Goal: Task Accomplishment & Management: Manage account settings

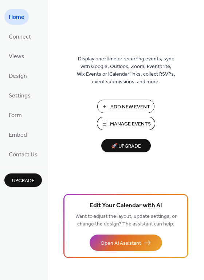
click at [119, 122] on span "Manage Events" at bounding box center [130, 124] width 41 height 8
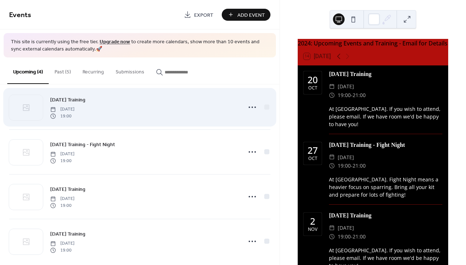
scroll to position [20, 0]
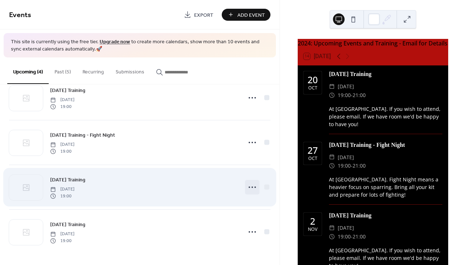
click at [249, 189] on icon at bounding box center [253, 187] width 12 height 12
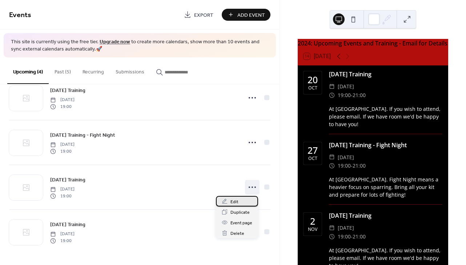
click at [238, 203] on div "Edit" at bounding box center [237, 201] width 42 height 11
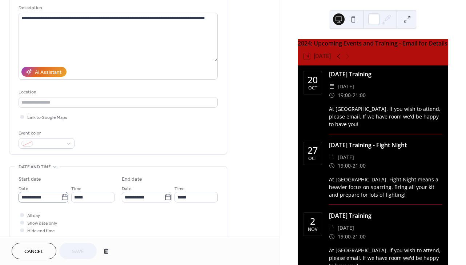
scroll to position [73, 0]
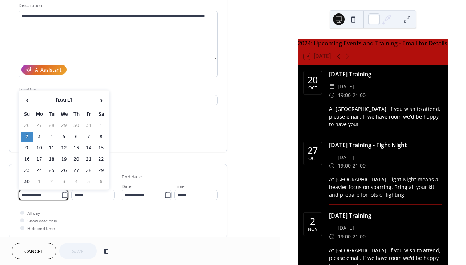
click at [38, 194] on input "**********" at bounding box center [40, 195] width 43 height 11
click at [41, 138] on td "3" at bounding box center [39, 137] width 12 height 11
type input "**********"
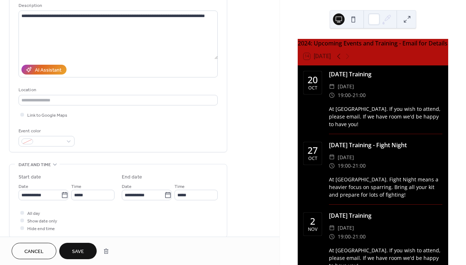
click at [75, 252] on span "Save" at bounding box center [78, 252] width 12 height 8
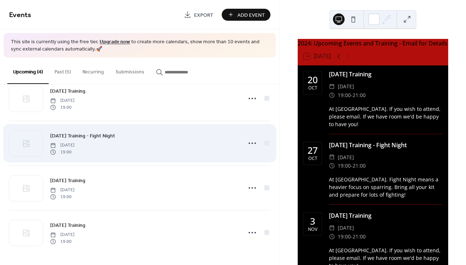
scroll to position [20, 0]
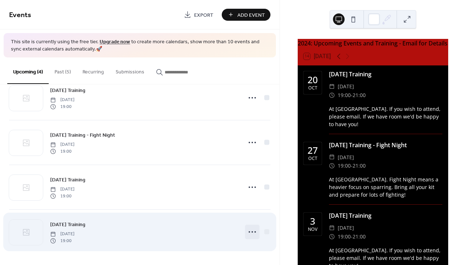
click at [250, 233] on icon at bounding box center [253, 232] width 12 height 12
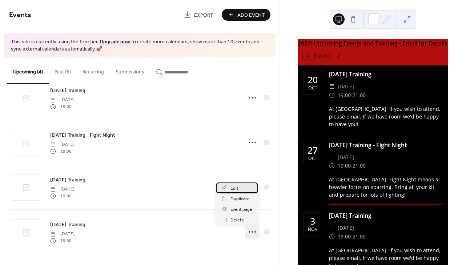
click at [236, 190] on span "Edit" at bounding box center [235, 189] width 8 height 8
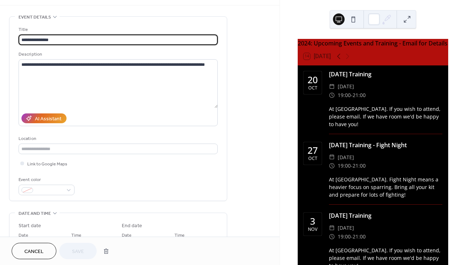
scroll to position [145, 0]
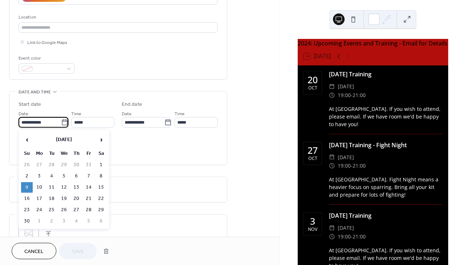
click at [33, 121] on input "**********" at bounding box center [40, 122] width 43 height 11
click at [40, 184] on td "10" at bounding box center [39, 187] width 12 height 11
type input "**********"
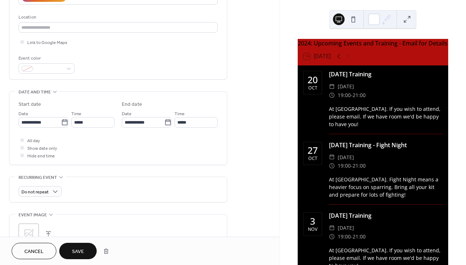
click at [73, 245] on button "Save" at bounding box center [77, 251] width 37 height 16
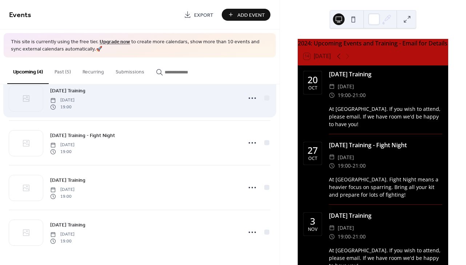
scroll to position [20, 0]
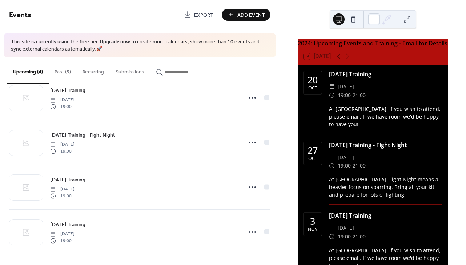
click at [64, 73] on button "Past (5)" at bounding box center [63, 70] width 28 height 26
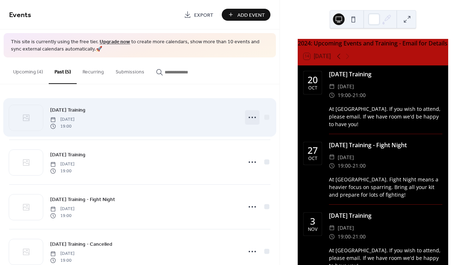
click at [249, 119] on icon at bounding box center [253, 118] width 12 height 12
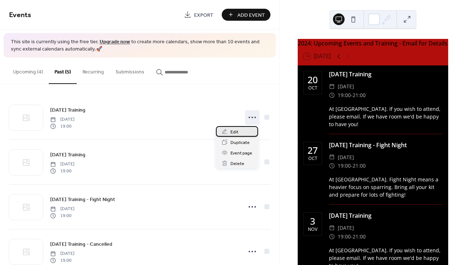
click at [238, 133] on div "Edit" at bounding box center [237, 131] width 42 height 11
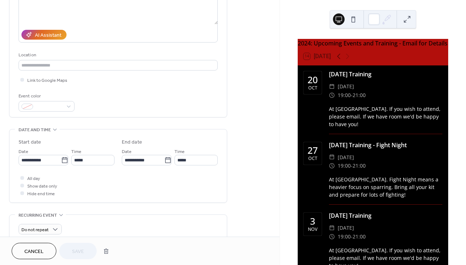
scroll to position [109, 0]
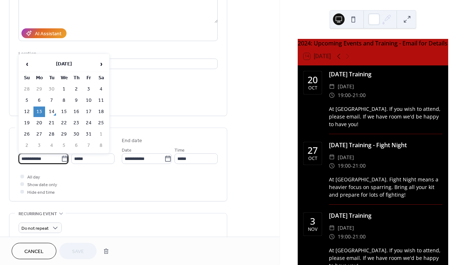
click at [49, 162] on input "**********" at bounding box center [40, 158] width 43 height 11
click at [102, 67] on span "›" at bounding box center [101, 64] width 11 height 15
click at [37, 122] on td "17" at bounding box center [39, 123] width 12 height 11
type input "**********"
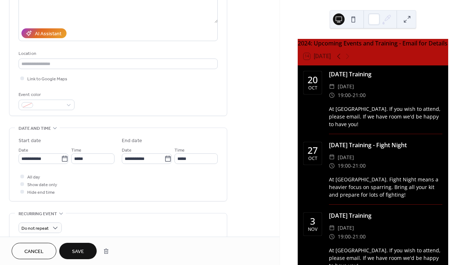
click at [71, 249] on button "Save" at bounding box center [77, 251] width 37 height 16
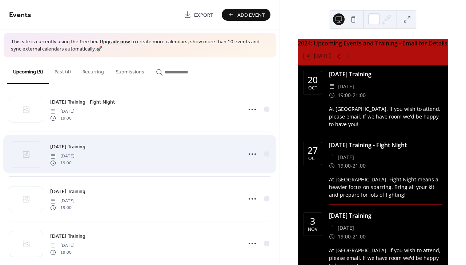
scroll to position [64, 0]
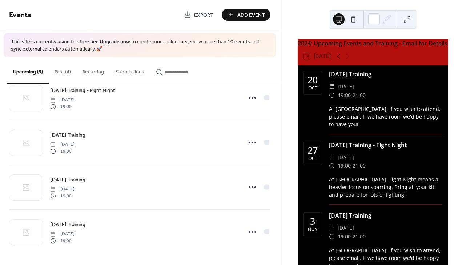
click at [59, 73] on button "Past (4)" at bounding box center [63, 70] width 28 height 26
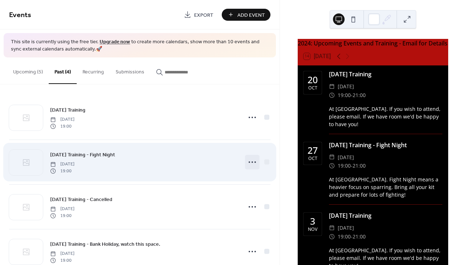
click at [247, 163] on icon at bounding box center [253, 162] width 12 height 12
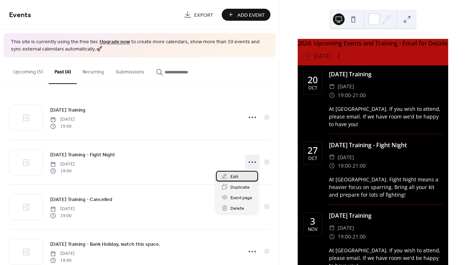
click at [234, 177] on span "Edit" at bounding box center [235, 177] width 8 height 8
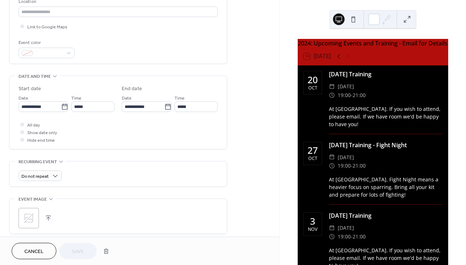
scroll to position [182, 0]
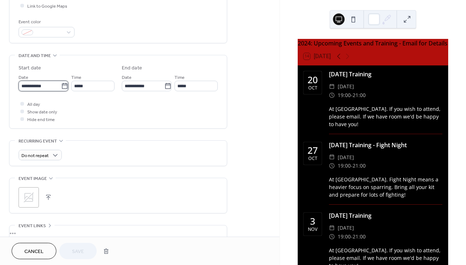
click at [40, 86] on input "**********" at bounding box center [40, 86] width 43 height 11
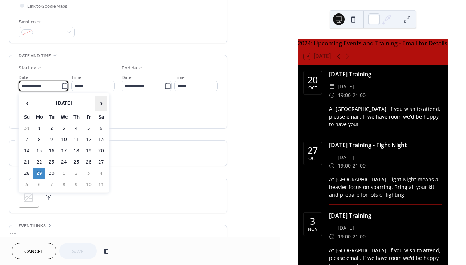
click at [101, 102] on span "›" at bounding box center [101, 103] width 11 height 15
click at [38, 175] on td "24" at bounding box center [39, 173] width 12 height 11
type input "**********"
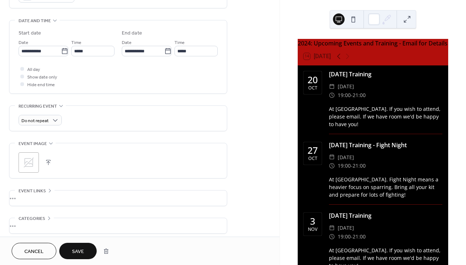
scroll to position [218, 0]
click at [79, 248] on span "Save" at bounding box center [78, 252] width 12 height 8
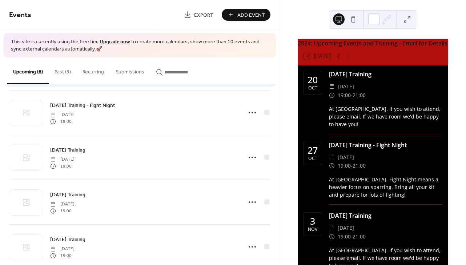
scroll to position [36, 0]
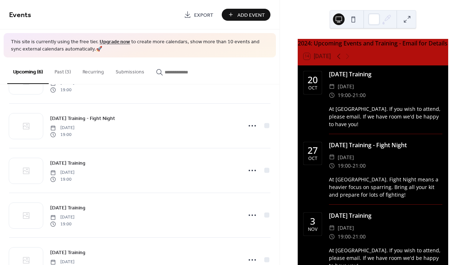
click at [62, 72] on button "Past (3)" at bounding box center [63, 70] width 28 height 26
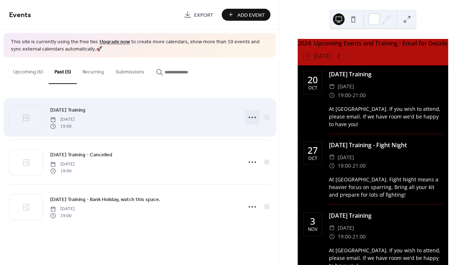
click at [252, 117] on circle at bounding box center [252, 117] width 1 height 1
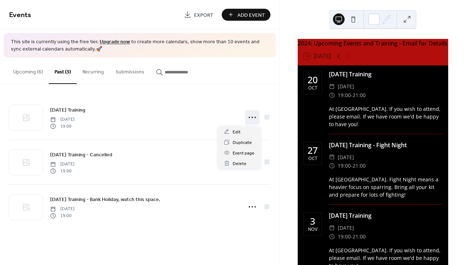
click at [23, 71] on button "Upcoming (6)" at bounding box center [27, 70] width 41 height 26
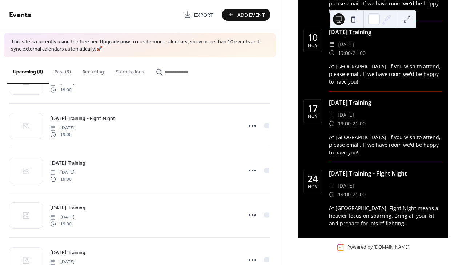
scroll to position [260, 0]
